Goal: Register for event/course

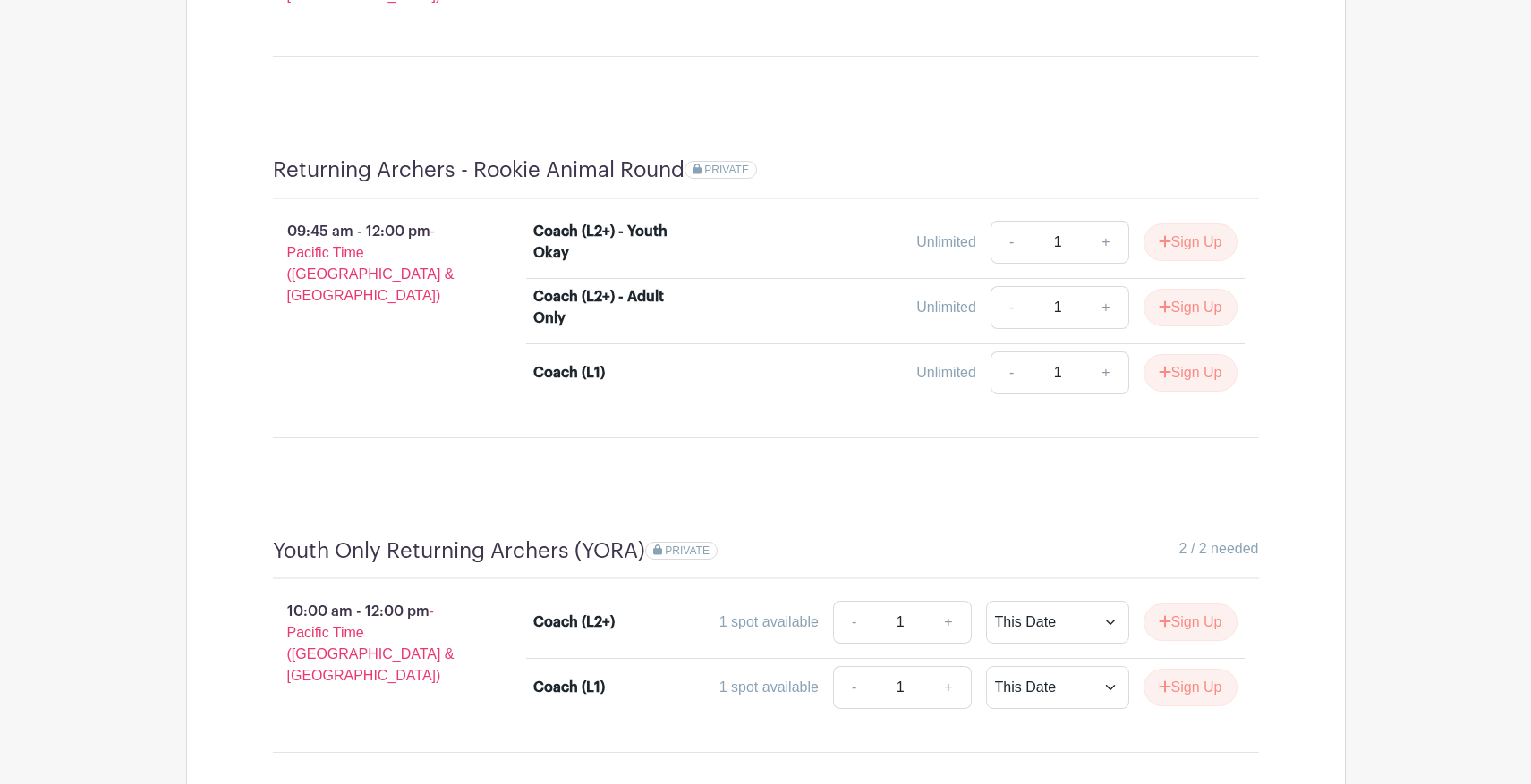
scroll to position [1315, 0]
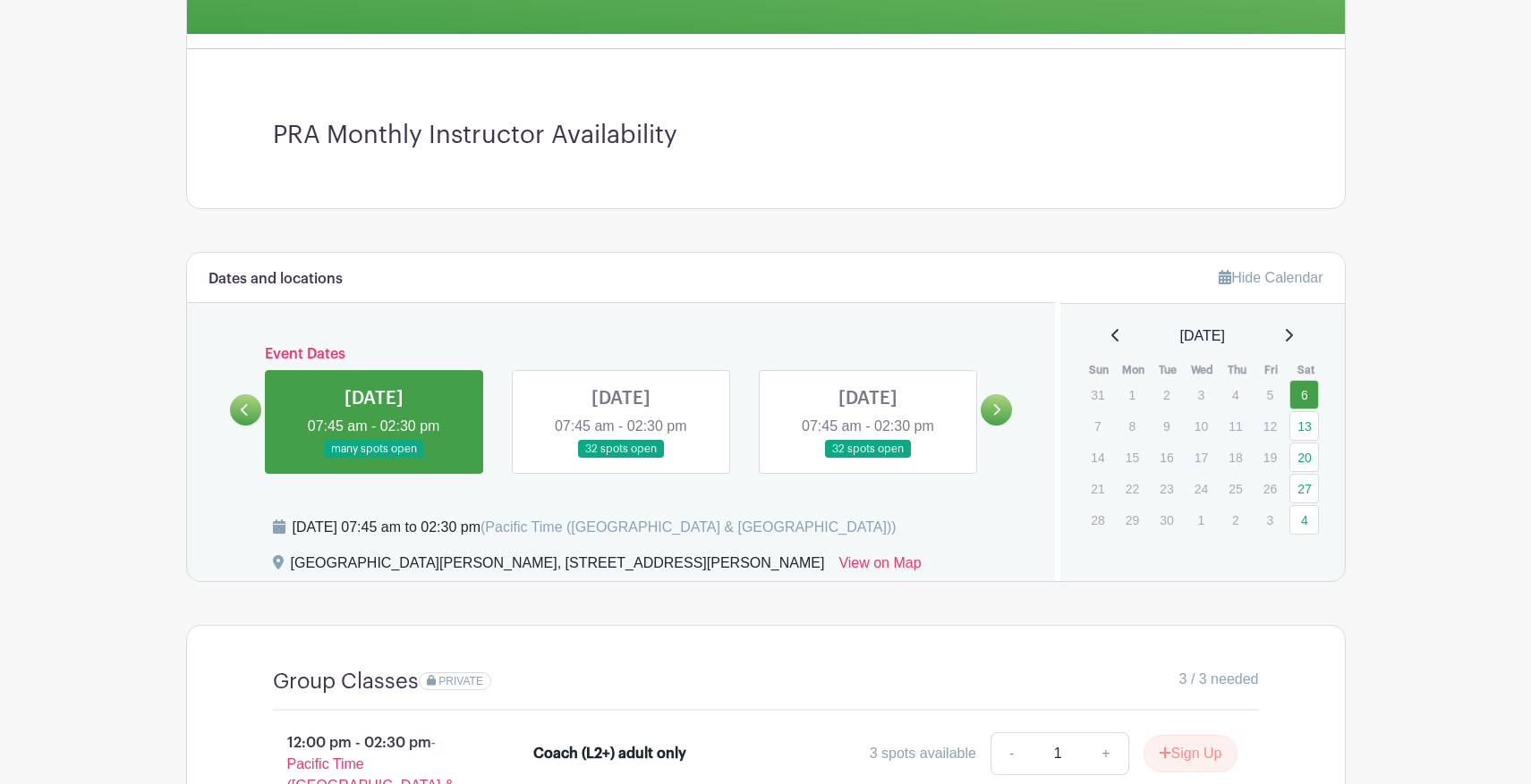
scroll to position [499, 0]
click at [621, 460] on link at bounding box center [621, 460] width 0 height 0
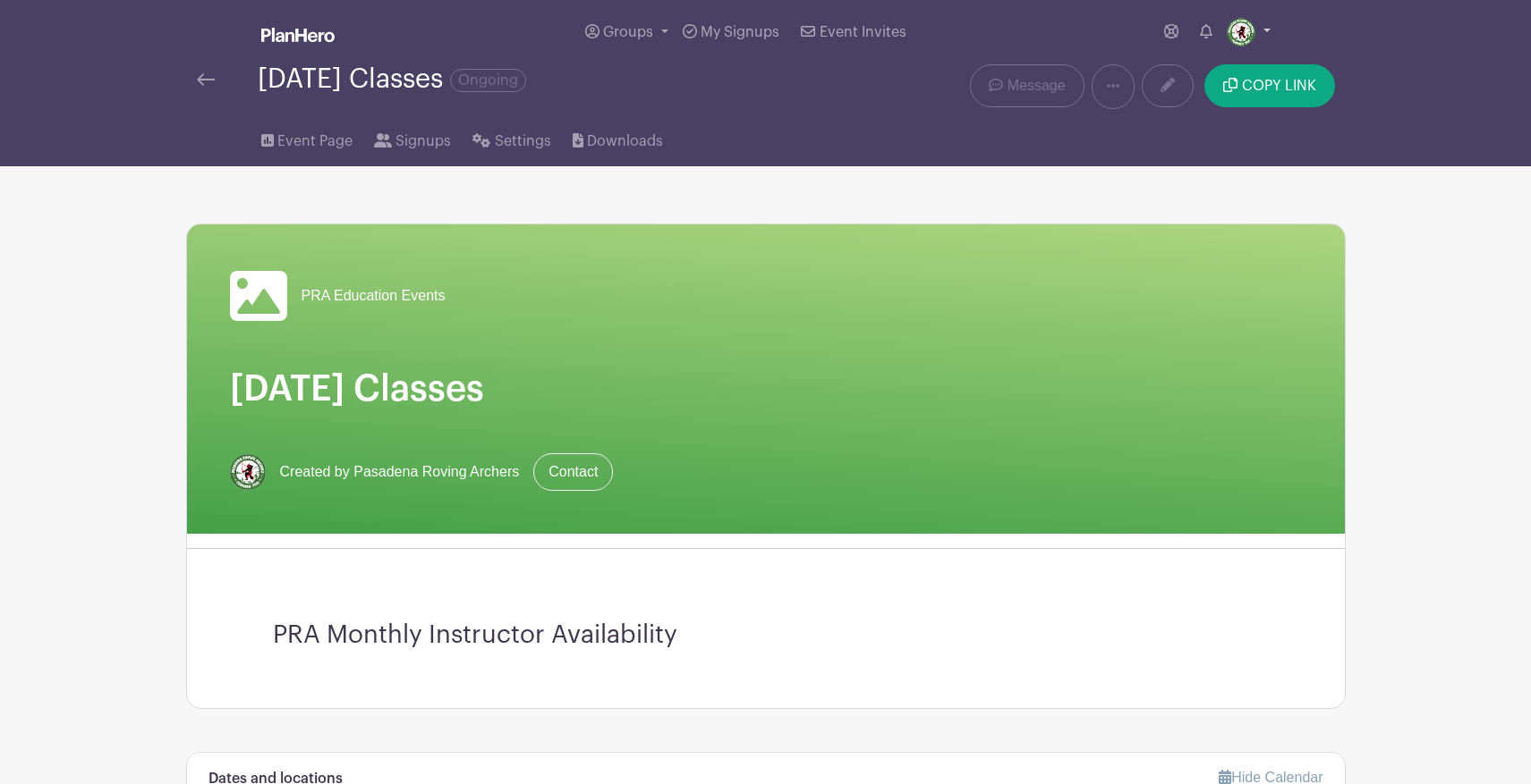
click at [1241, 35] on img at bounding box center [1241, 31] width 29 height 29
click at [1003, 155] on div "Event Page Signups Settings Downloads" at bounding box center [765, 137] width 1181 height 57
click at [414, 90] on div "Saturday Classes Ongoing" at bounding box center [392, 79] width 268 height 29
click at [1156, 86] on link at bounding box center [1168, 86] width 52 height 43
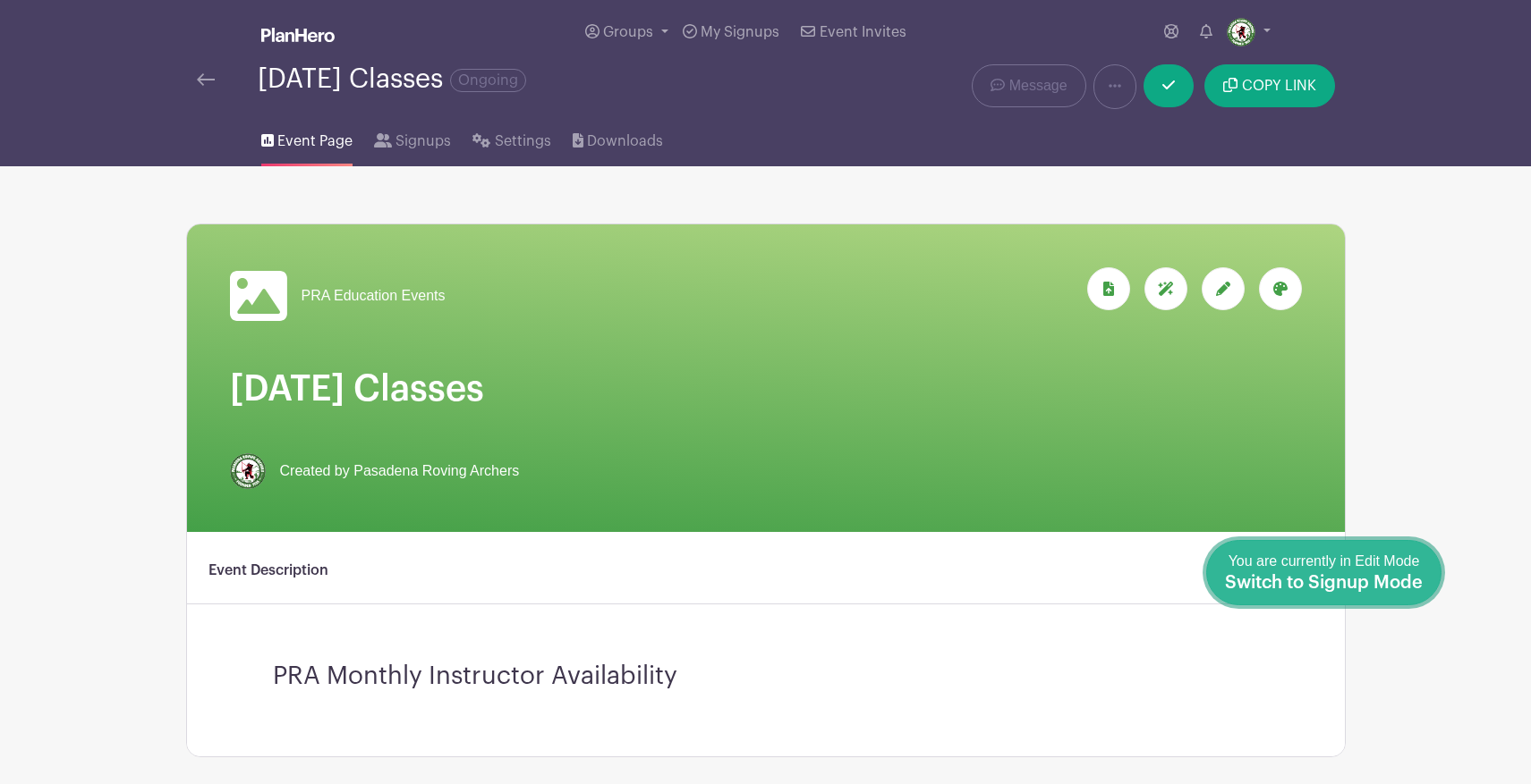
click at [1413, 583] on span "Switch to Signup Mode" at bounding box center [1324, 582] width 198 height 18
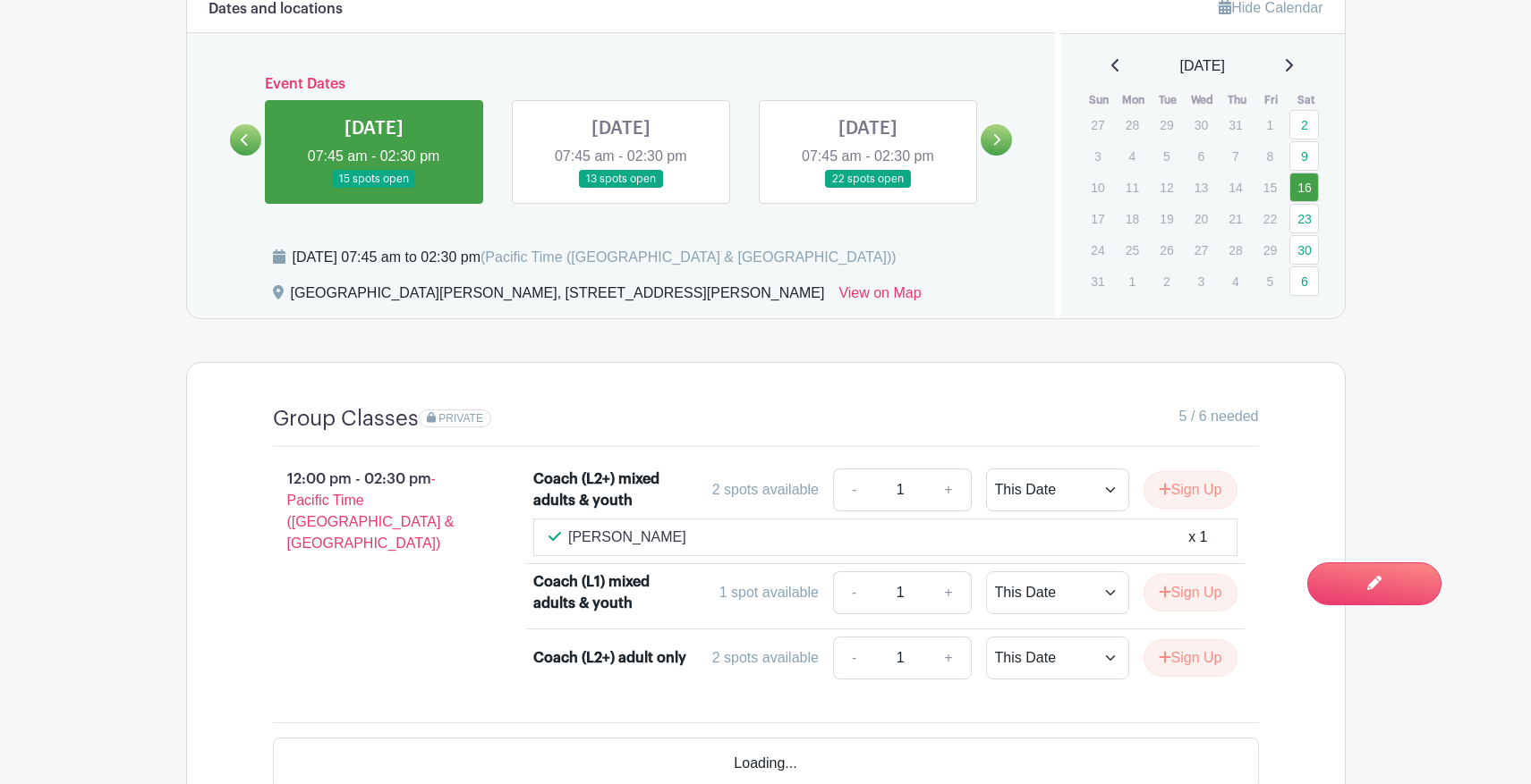
scroll to position [806, 0]
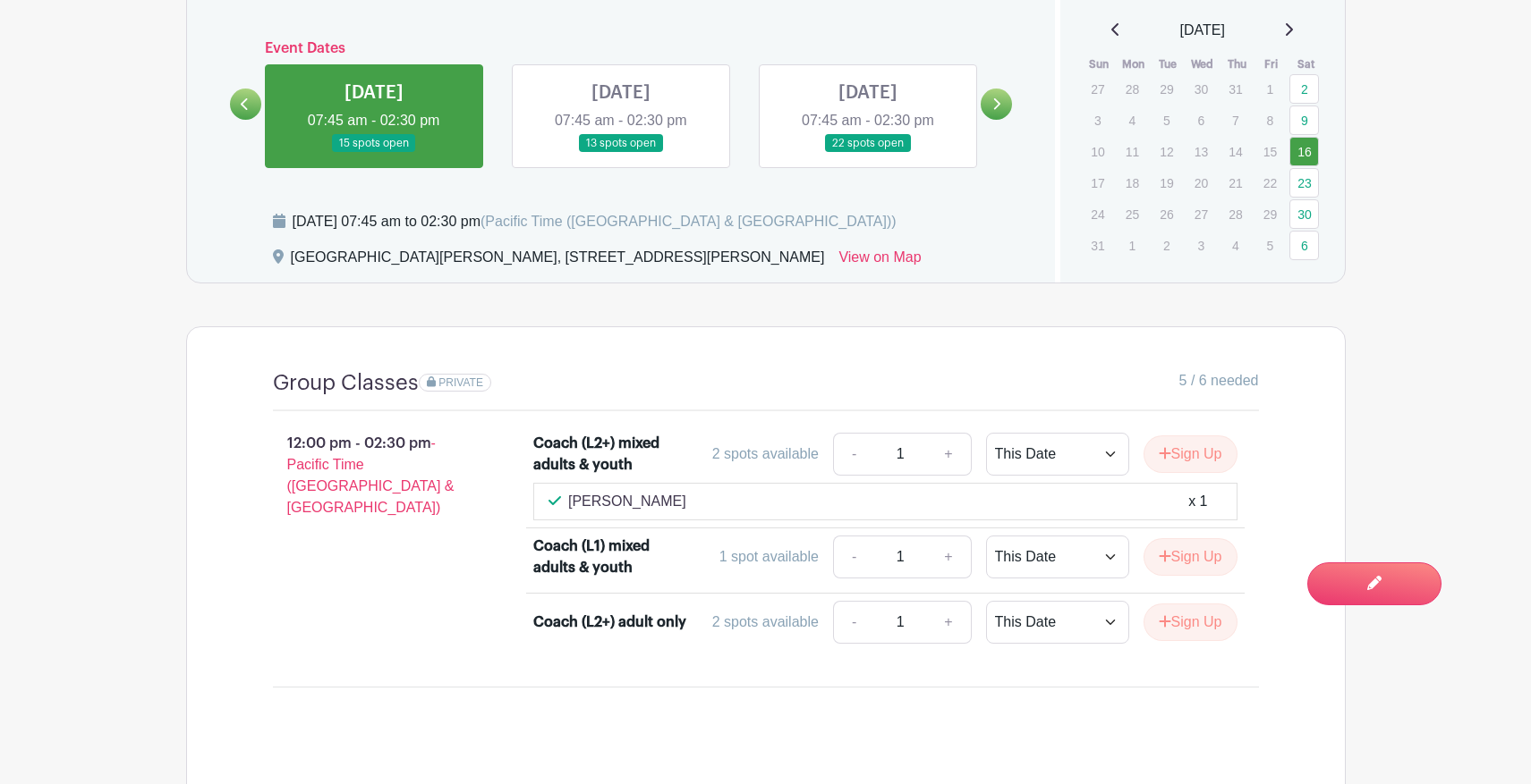
click at [868, 153] on link at bounding box center [868, 153] width 0 height 0
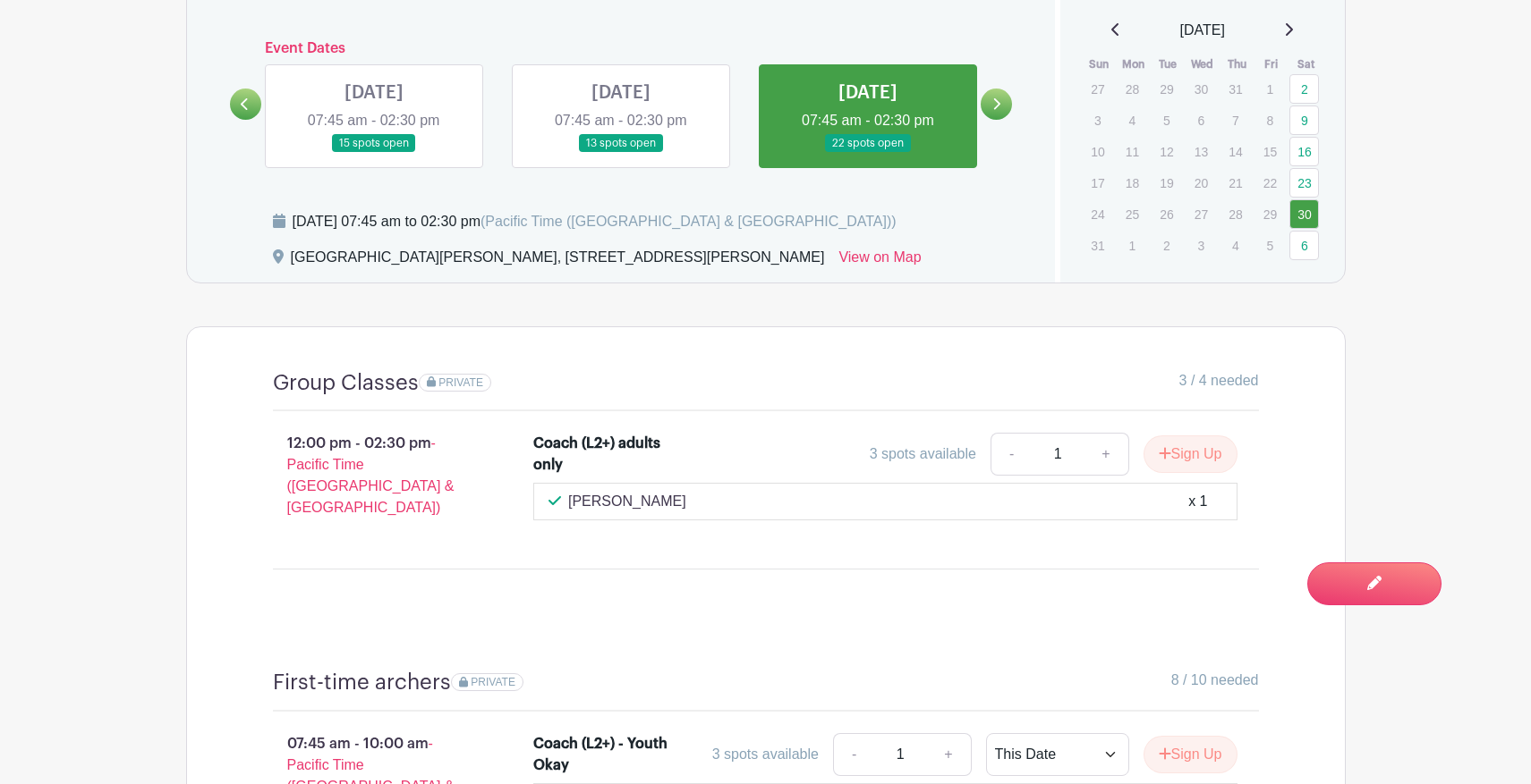
click at [1000, 107] on link at bounding box center [996, 104] width 31 height 31
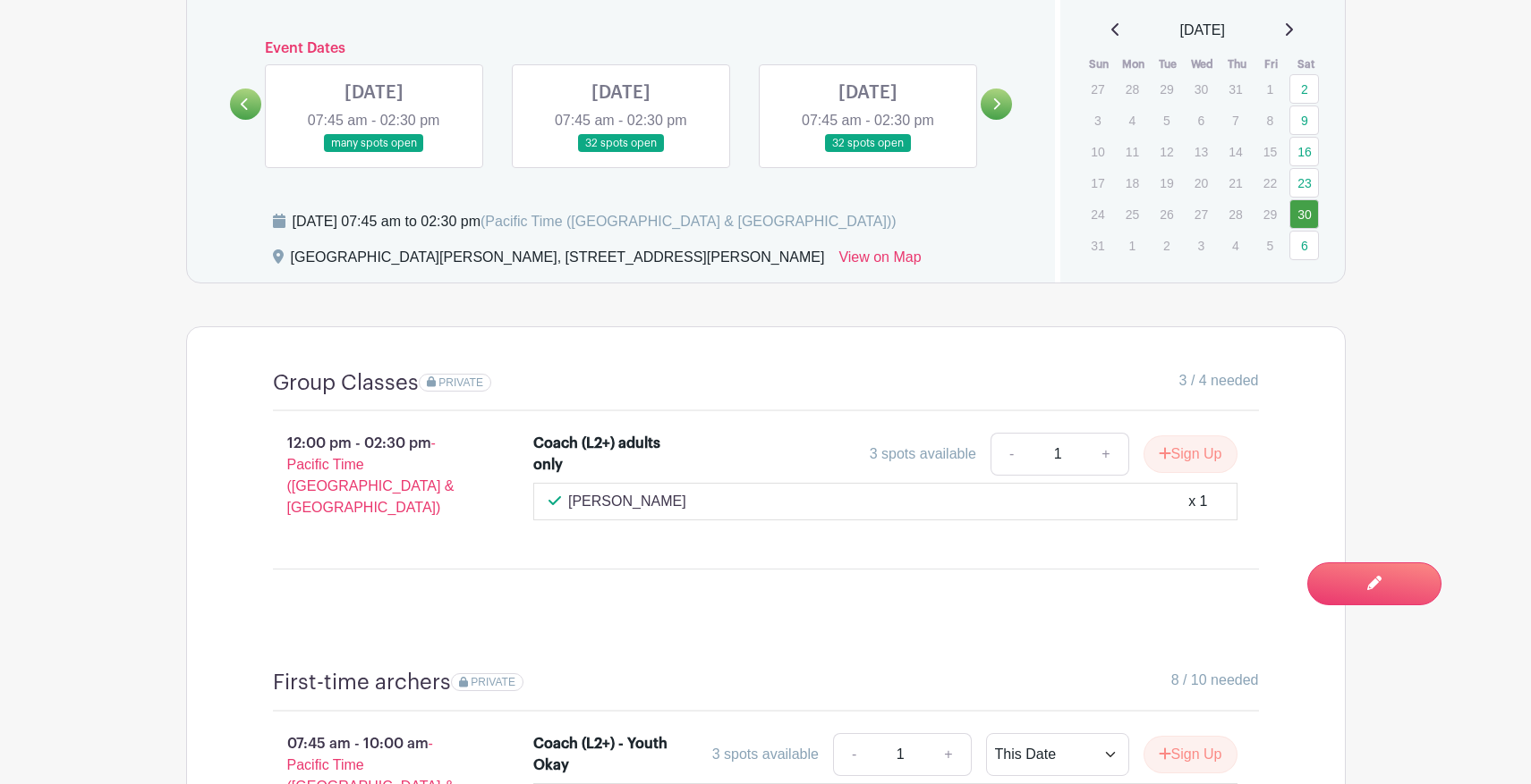
click at [374, 153] on link at bounding box center [374, 153] width 0 height 0
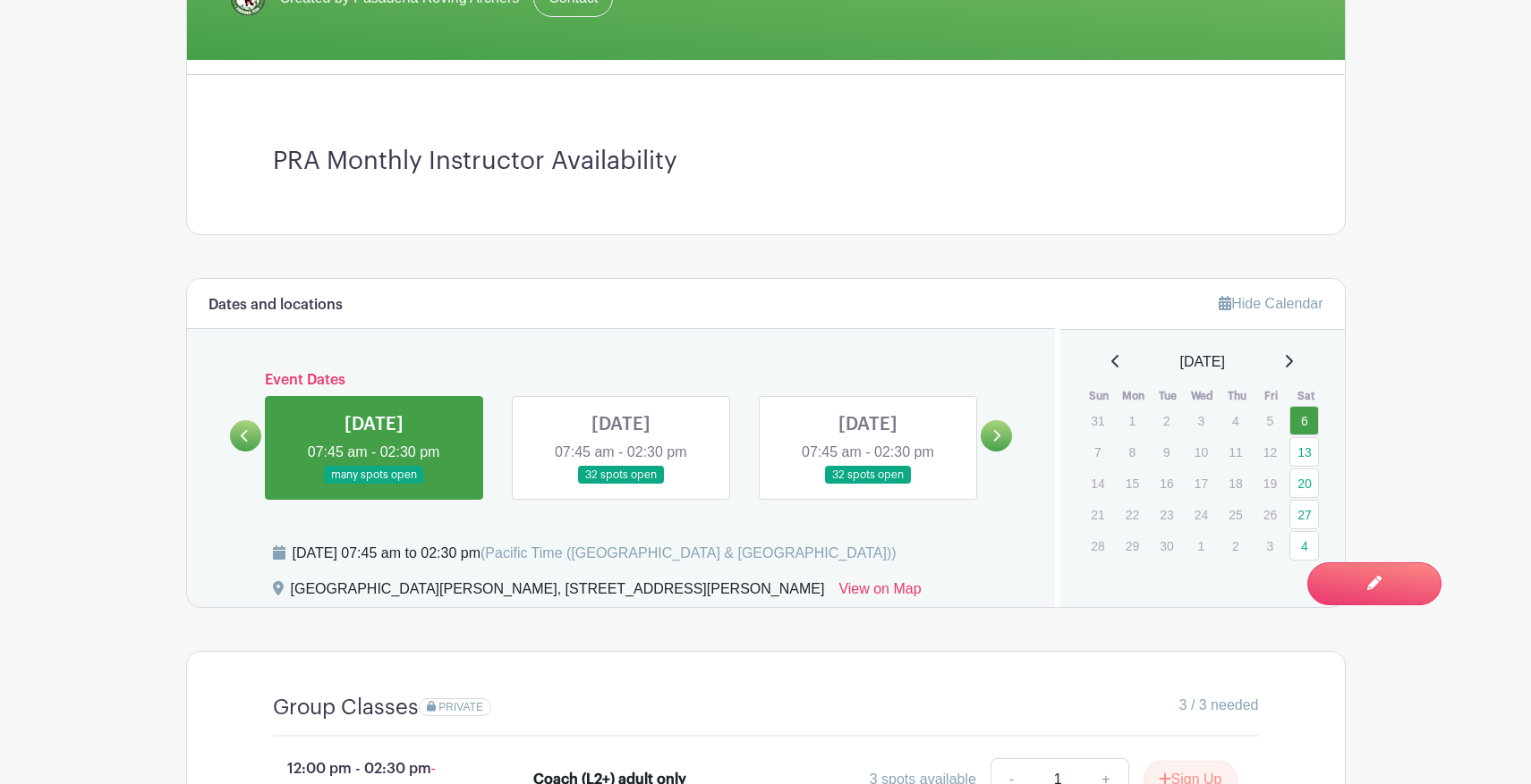
scroll to position [627, 0]
